Goal: Information Seeking & Learning: Understand process/instructions

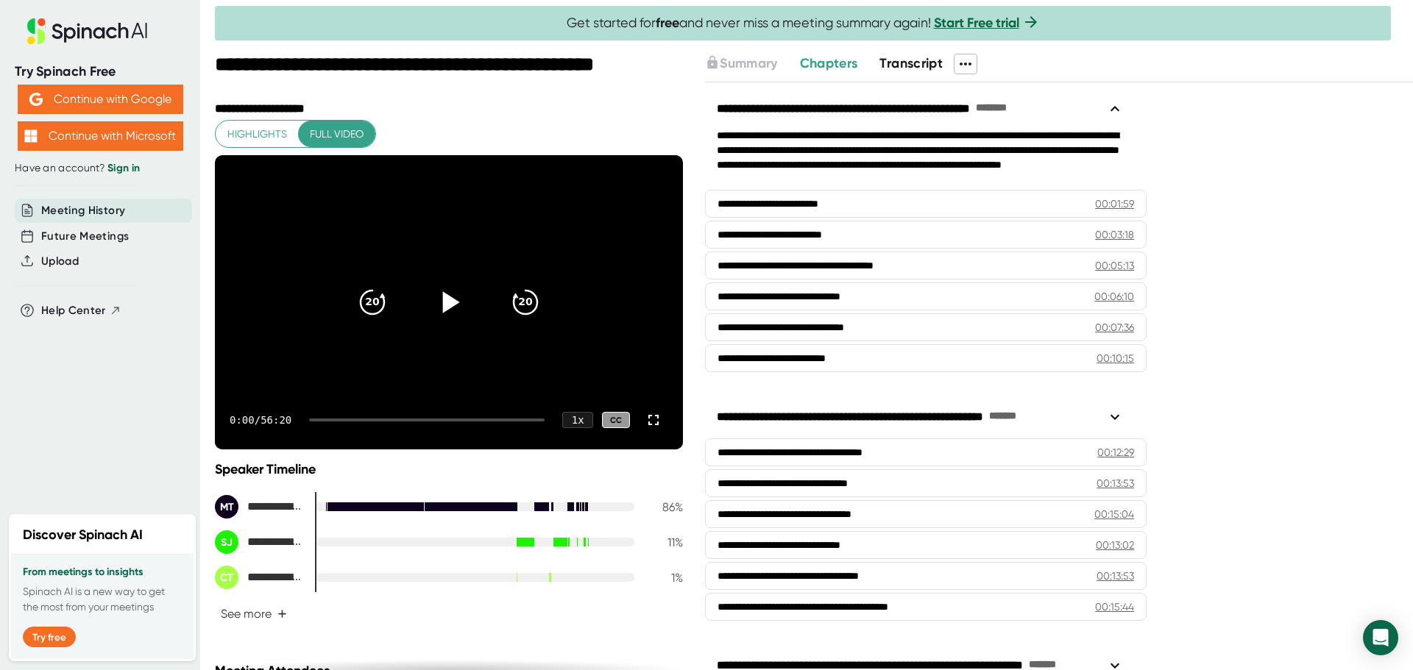
click at [443, 306] on icon at bounding box center [451, 301] width 17 height 21
click at [644, 423] on icon at bounding box center [653, 420] width 18 height 18
click at [447, 302] on icon at bounding box center [448, 302] width 37 height 37
click at [443, 303] on icon at bounding box center [451, 301] width 17 height 21
click at [644, 421] on icon at bounding box center [653, 420] width 18 height 18
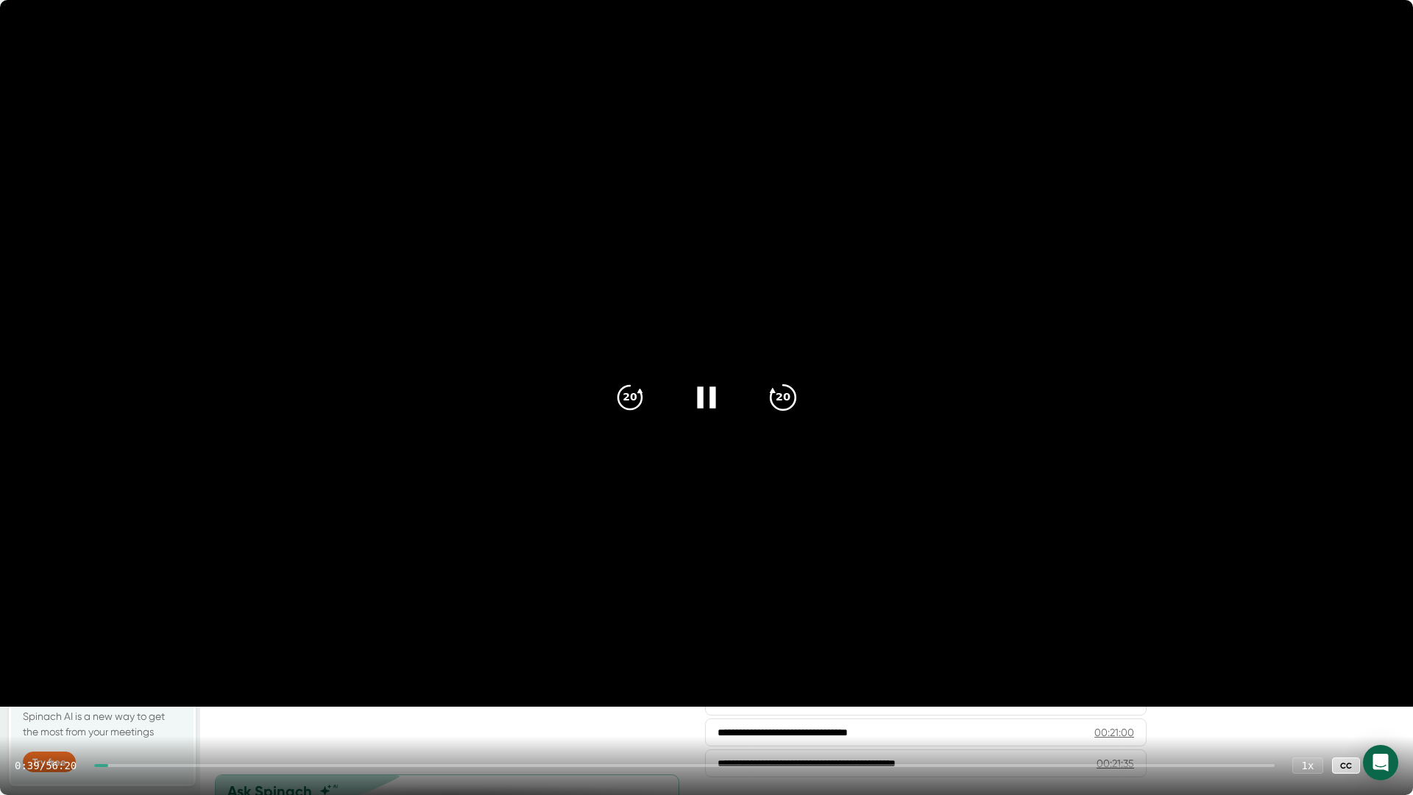
click at [776, 398] on icon "20" at bounding box center [782, 397] width 37 height 37
click at [1337, 669] on div "CC" at bounding box center [1346, 765] width 28 height 17
click at [1349, 669] on div "CC" at bounding box center [1346, 765] width 28 height 17
click at [1155, 619] on video at bounding box center [706, 353] width 1413 height 706
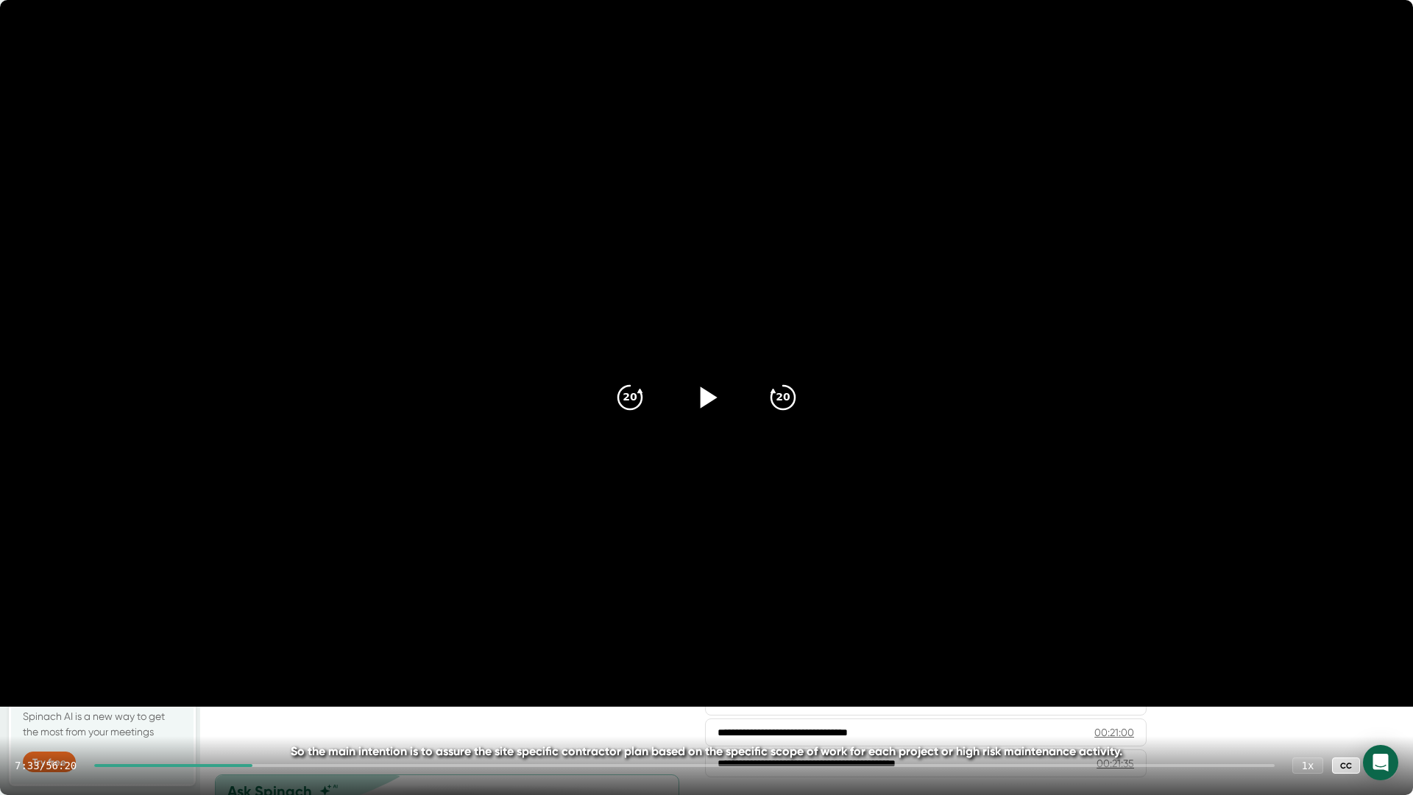
click at [1155, 619] on video at bounding box center [706, 353] width 1413 height 706
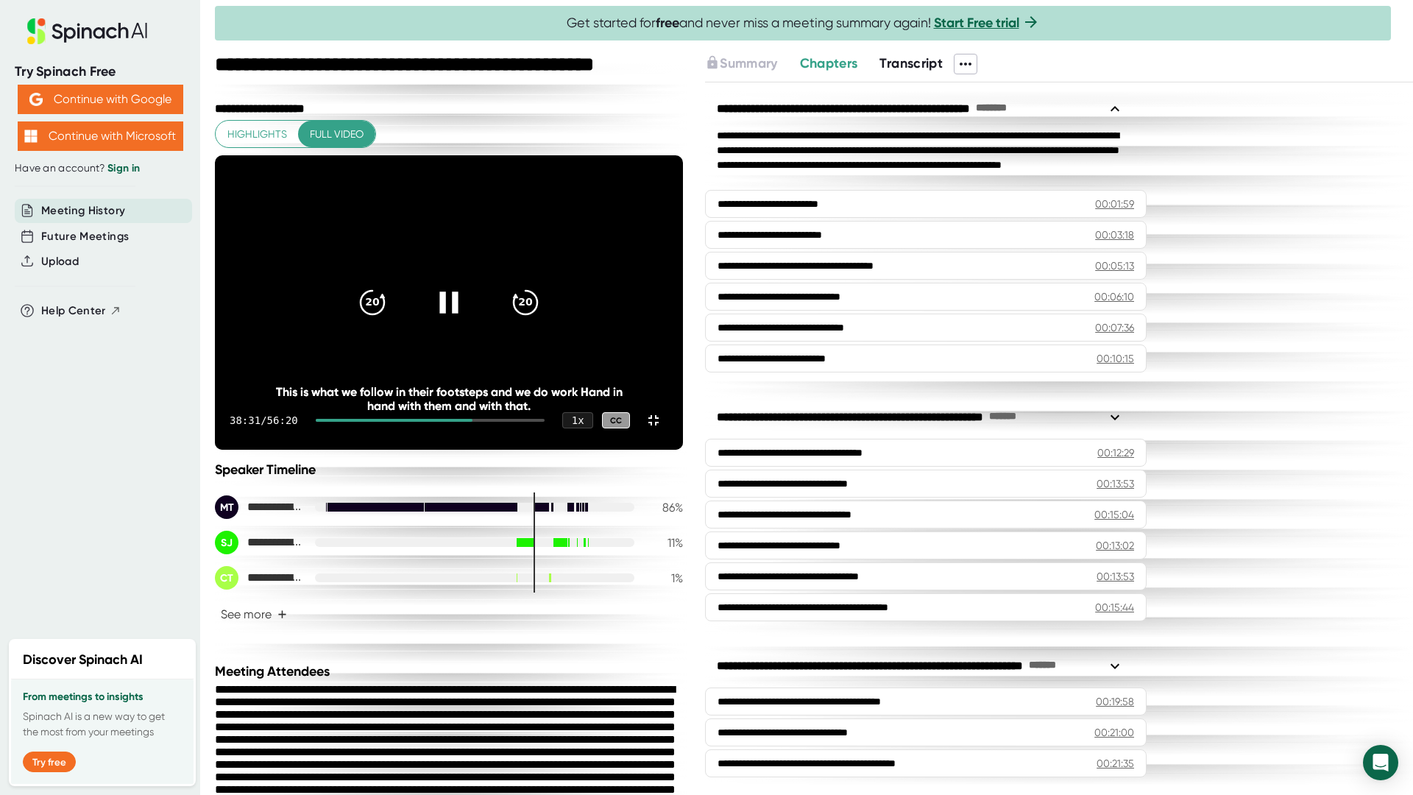
click at [458, 313] on icon at bounding box center [448, 301] width 18 height 21
click at [467, 321] on icon at bounding box center [448, 302] width 37 height 37
click at [285, 155] on video at bounding box center [449, 302] width 468 height 294
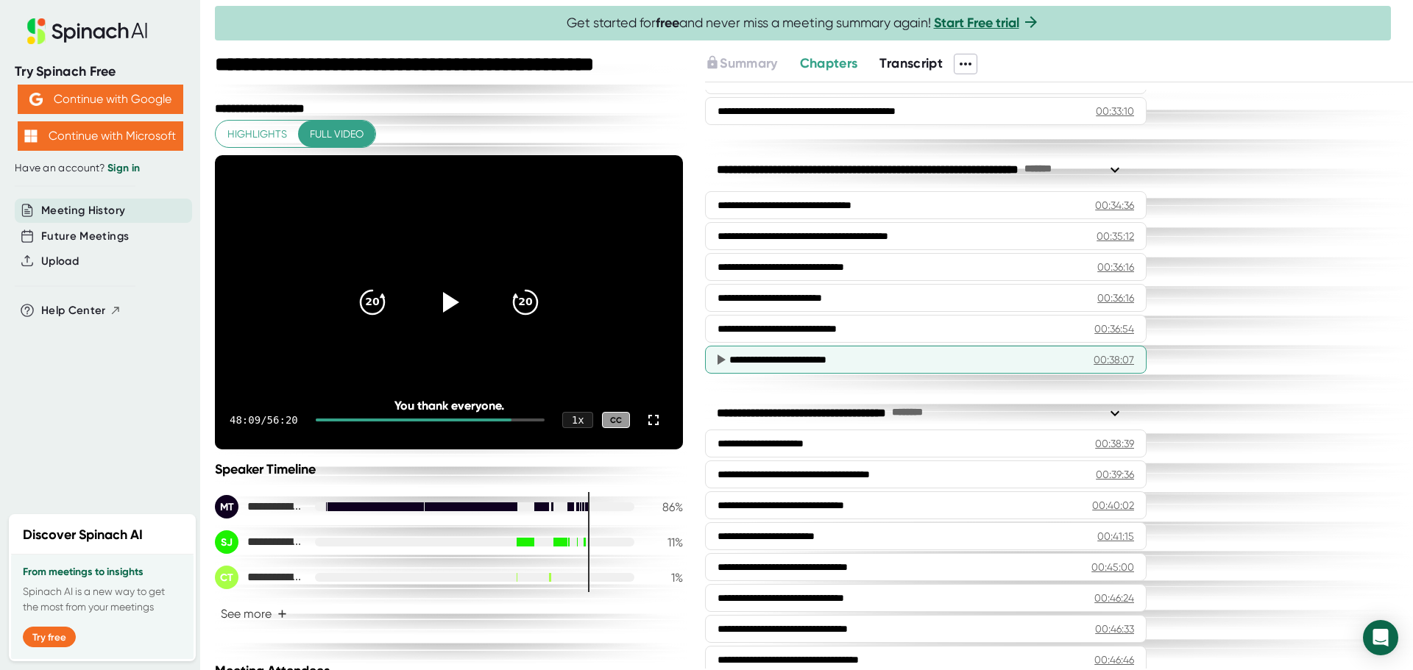
scroll to position [1062, 0]
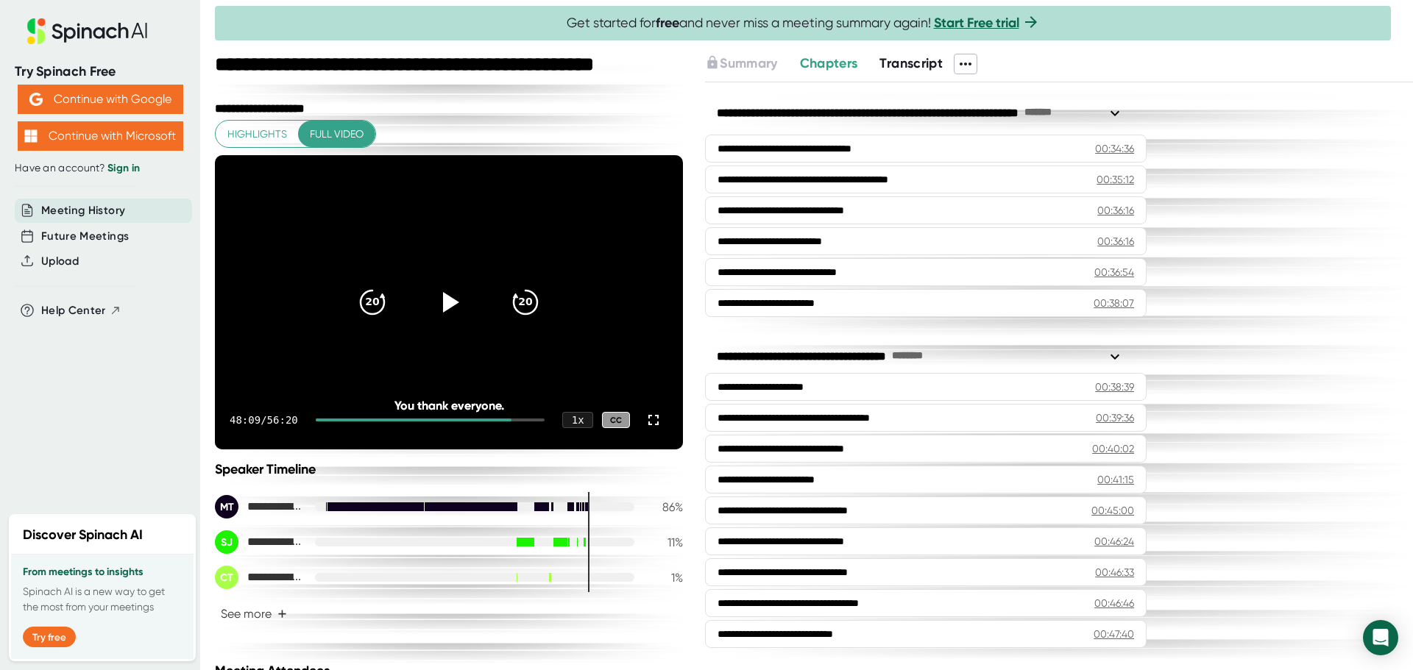
click at [903, 63] on span "Transcript" at bounding box center [910, 63] width 63 height 16
